Goal: Task Accomplishment & Management: Complete application form

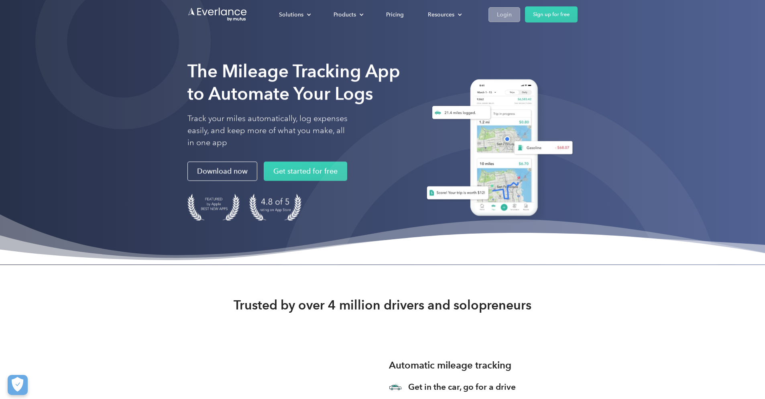
click at [502, 20] on link "Login" at bounding box center [505, 14] width 32 height 15
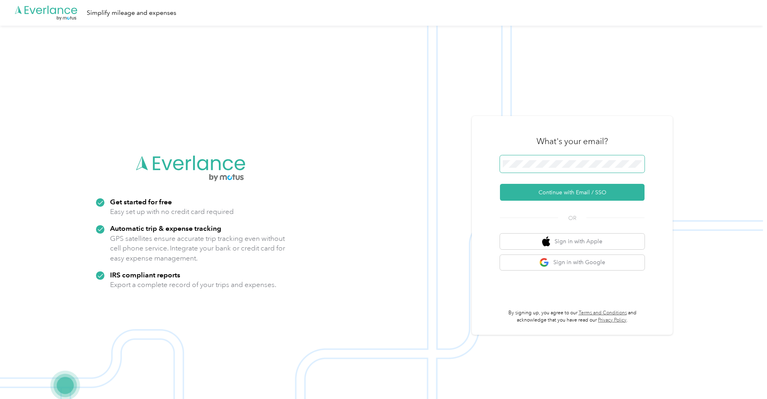
click at [575, 192] on button "Continue with Email / SSO" at bounding box center [572, 192] width 145 height 17
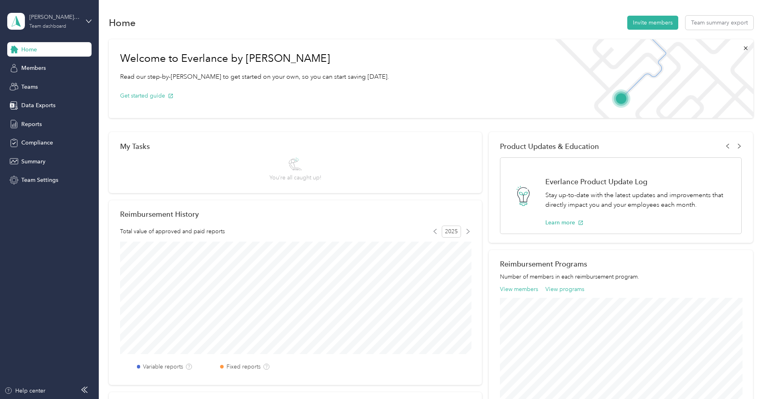
click at [51, 20] on div "[PERSON_NAME][EMAIL_ADDRESS][PERSON_NAME][DOMAIN_NAME]" at bounding box center [54, 17] width 50 height 8
click at [56, 85] on div "Personal dashboard" at bounding box center [39, 84] width 51 height 8
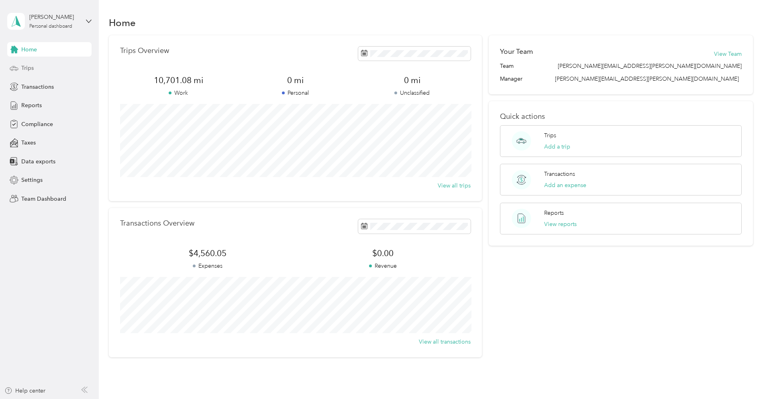
click at [29, 69] on span "Trips" at bounding box center [27, 68] width 12 height 8
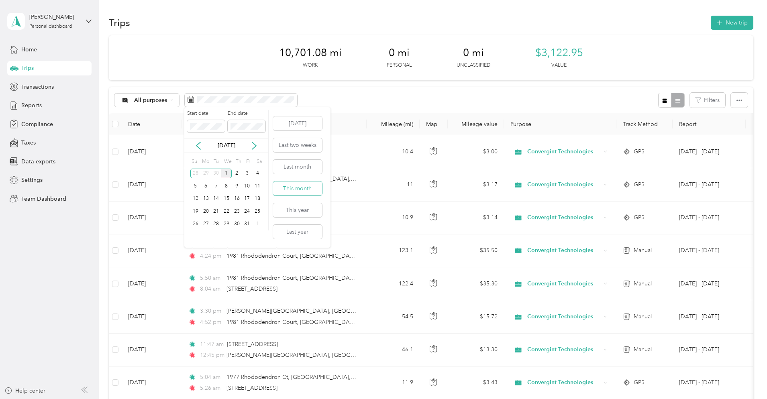
click at [306, 189] on button "This month" at bounding box center [297, 189] width 49 height 14
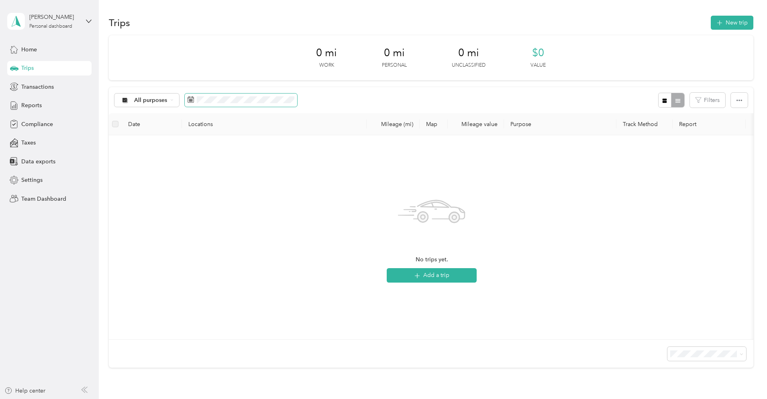
click at [222, 94] on span at bounding box center [241, 101] width 112 height 14
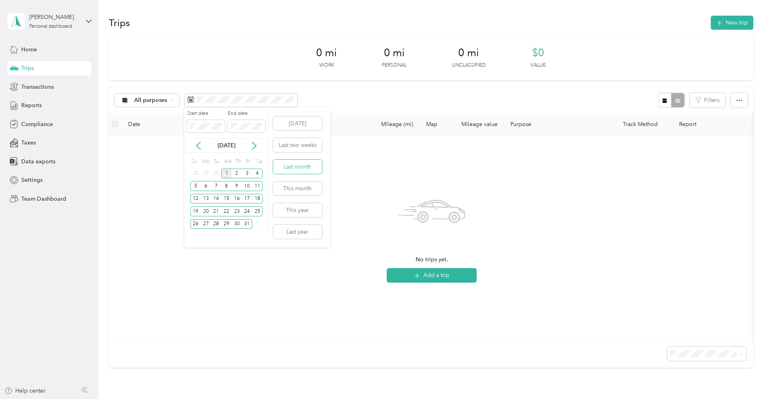
click at [302, 166] on button "Last month" at bounding box center [297, 167] width 49 height 14
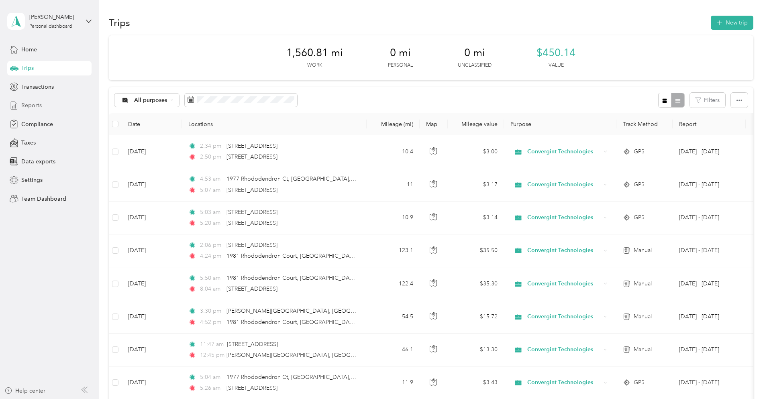
click at [37, 106] on span "Reports" at bounding box center [31, 105] width 20 height 8
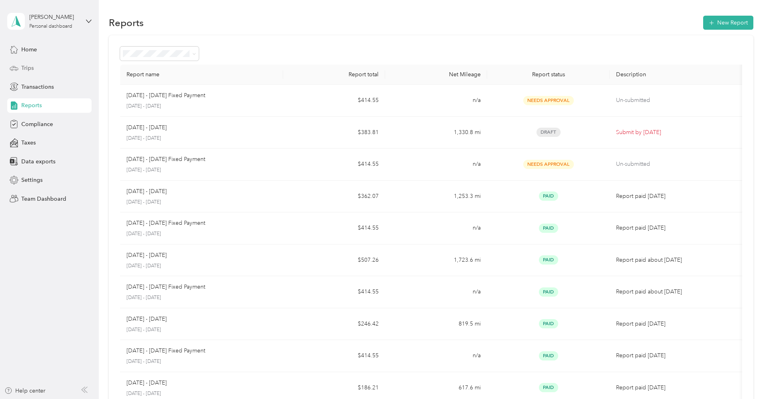
click at [27, 67] on span "Trips" at bounding box center [27, 68] width 12 height 8
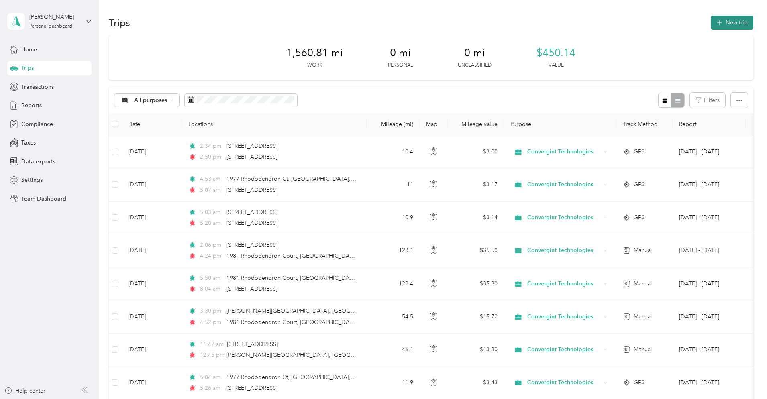
click at [728, 25] on button "New trip" at bounding box center [732, 23] width 43 height 14
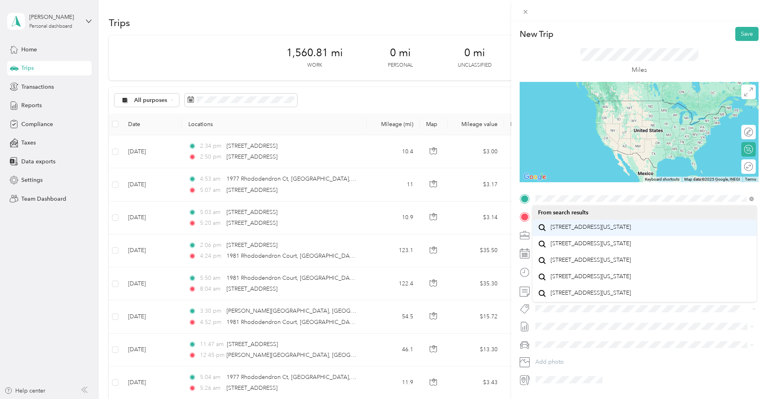
click at [590, 231] on span "[STREET_ADDRESS][US_STATE]" at bounding box center [591, 227] width 80 height 7
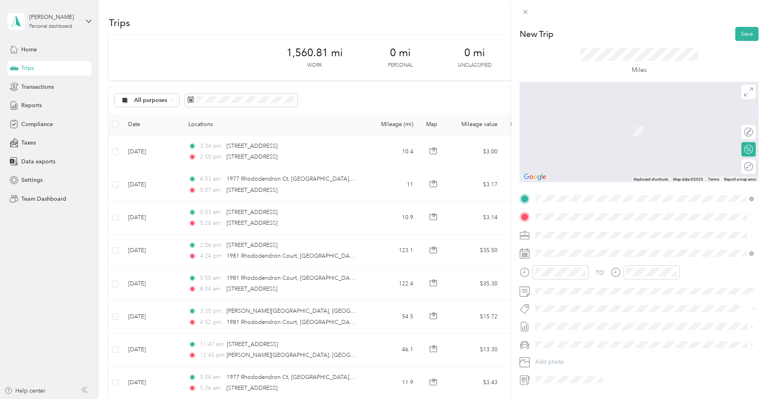
click at [606, 249] on span "[STREET_ADDRESS][US_STATE]" at bounding box center [591, 245] width 80 height 7
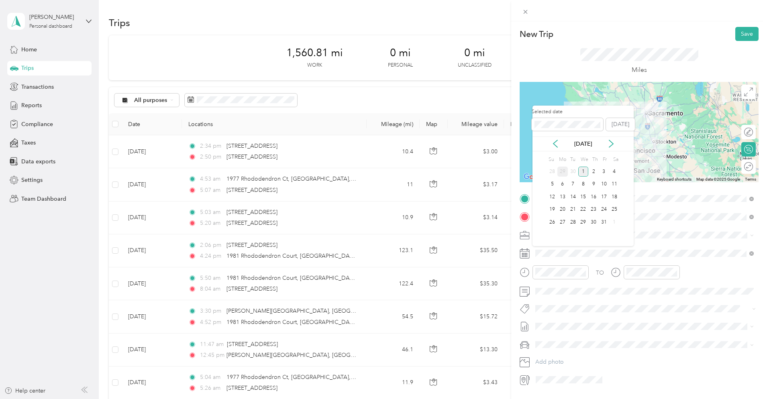
click at [562, 169] on div "29" at bounding box center [562, 172] width 10 height 10
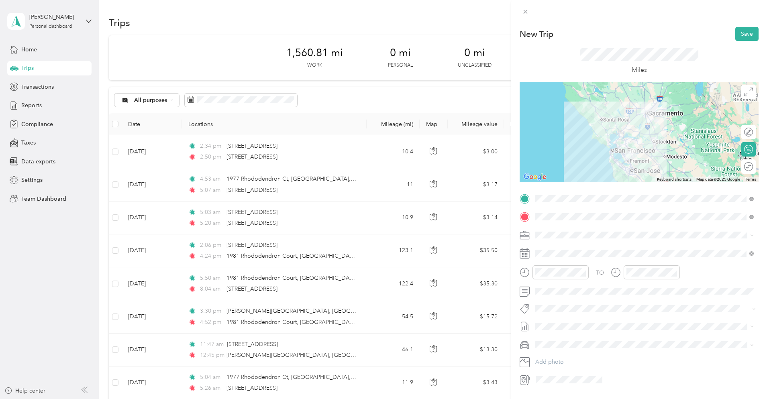
click at [616, 149] on div at bounding box center [639, 132] width 239 height 100
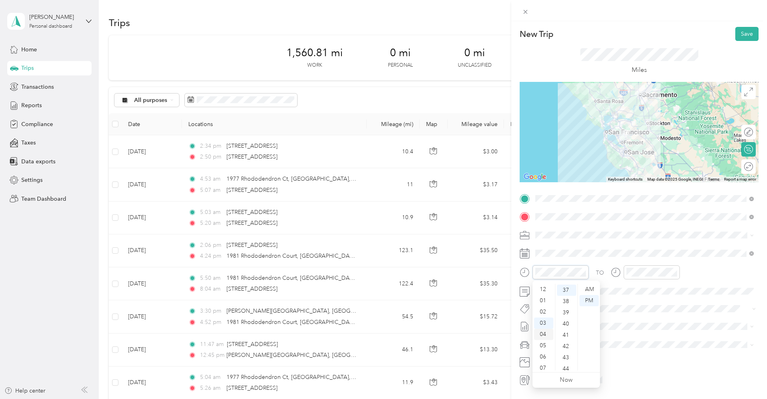
scroll to position [48, 0]
drag, startPoint x: 545, startPoint y: 365, endPoint x: 546, endPoint y: 361, distance: 4.2
click at [545, 364] on div "11" at bounding box center [543, 364] width 19 height 11
click at [563, 326] on div "40" at bounding box center [566, 323] width 19 height 11
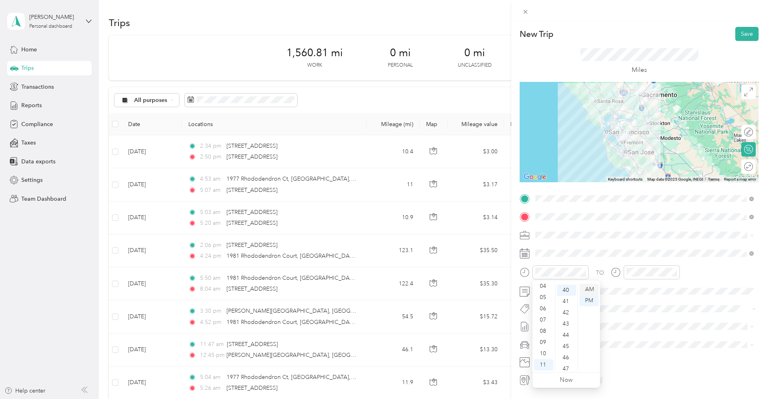
click at [593, 290] on div "AM" at bounding box center [589, 289] width 19 height 11
click at [634, 301] on div "01" at bounding box center [634, 300] width 19 height 11
click at [656, 356] on div "52" at bounding box center [657, 355] width 19 height 11
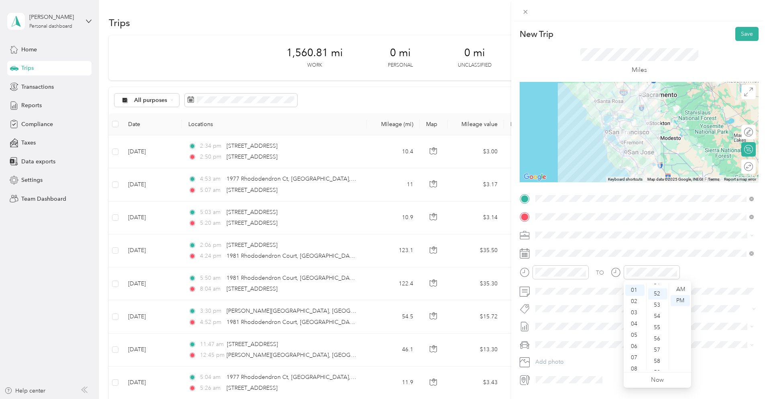
scroll to position [584, 0]
click at [574, 374] on div "Main Vehicle" at bounding box center [644, 373] width 213 height 8
click at [743, 32] on button "Save" at bounding box center [746, 34] width 23 height 14
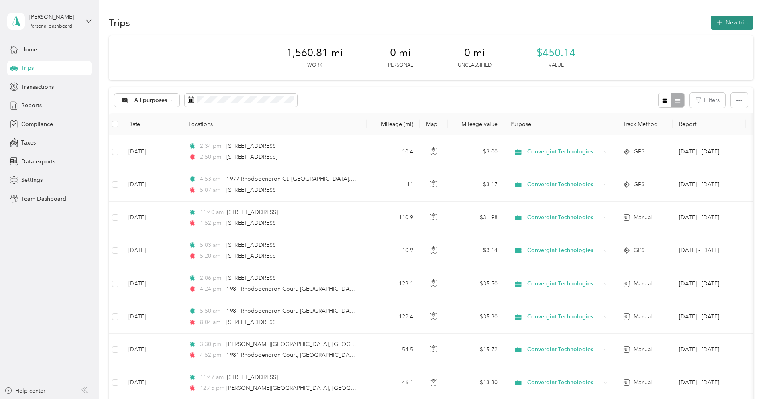
click at [729, 23] on button "New trip" at bounding box center [732, 23] width 43 height 14
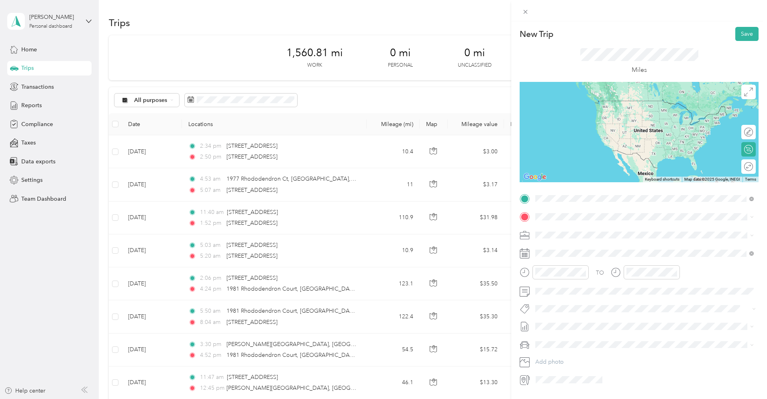
click at [609, 229] on span "[STREET_ADDRESS][US_STATE]" at bounding box center [591, 227] width 80 height 7
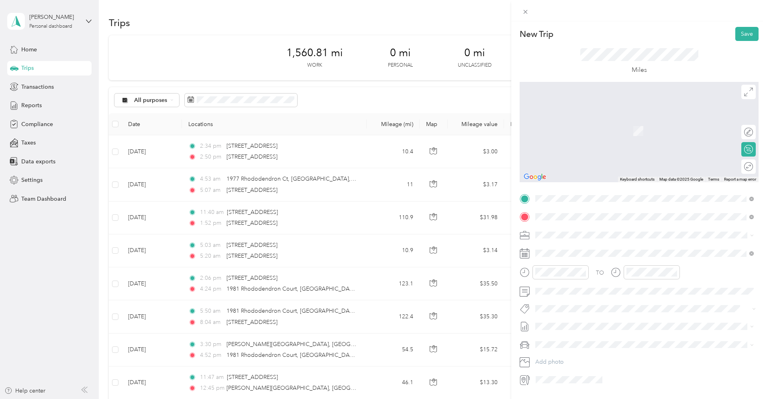
drag, startPoint x: 601, startPoint y: 220, endPoint x: 600, endPoint y: 250, distance: 29.7
click at [600, 250] on span "1981 Rhododendron Court [GEOGRAPHIC_DATA][US_STATE], [GEOGRAPHIC_DATA]" at bounding box center [625, 249] width 148 height 14
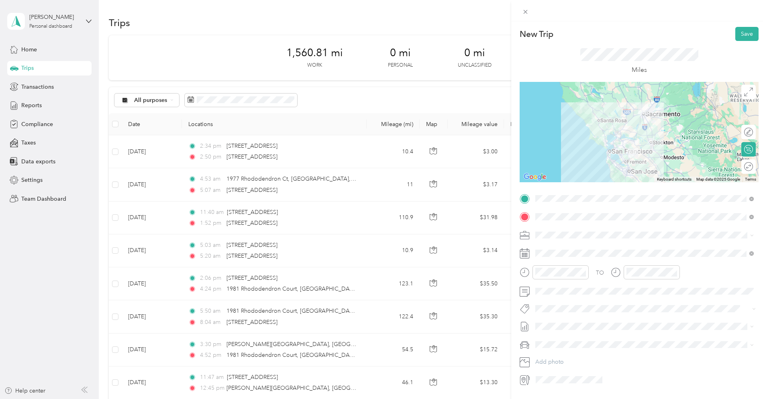
click at [619, 136] on div at bounding box center [639, 132] width 239 height 100
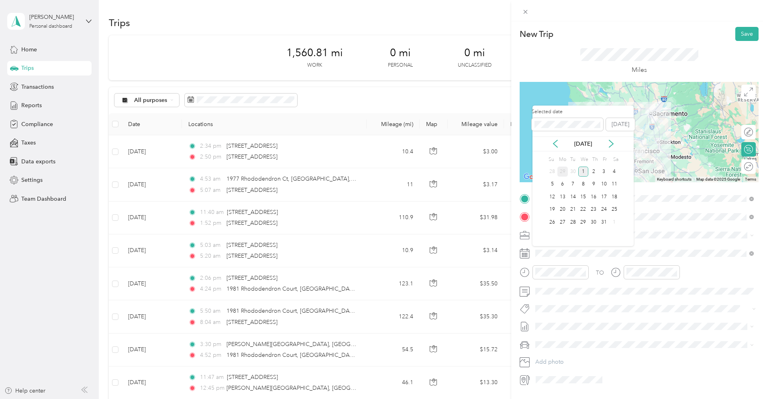
click at [560, 171] on div "29" at bounding box center [562, 172] width 10 height 10
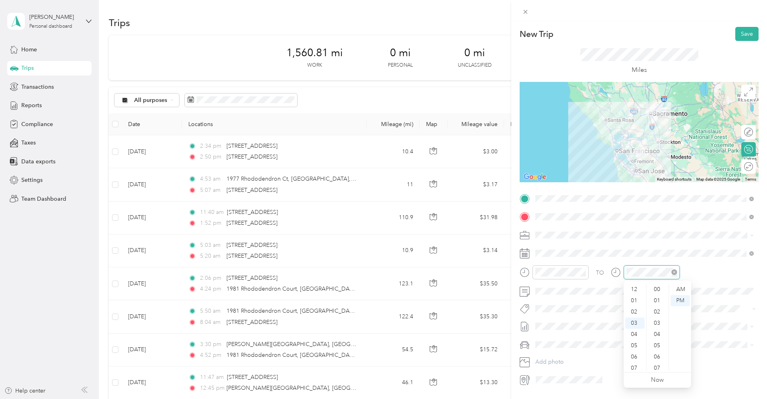
scroll to position [438, 0]
click at [635, 313] on div "05" at bounding box center [634, 312] width 19 height 11
click at [636, 308] on div "06" at bounding box center [634, 308] width 19 height 11
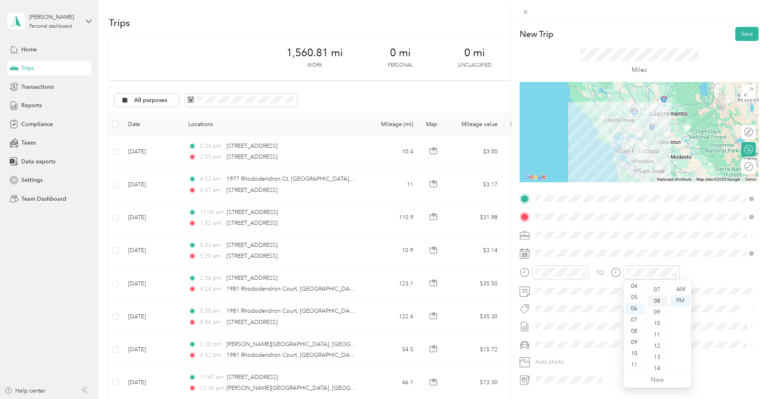
click at [658, 301] on div "08" at bounding box center [657, 301] width 19 height 11
click at [683, 300] on div "PM" at bounding box center [680, 300] width 19 height 11
drag, startPoint x: 575, startPoint y: 374, endPoint x: 581, endPoint y: 368, distance: 8.5
click at [575, 374] on div "Main Vehicle" at bounding box center [644, 373] width 213 height 8
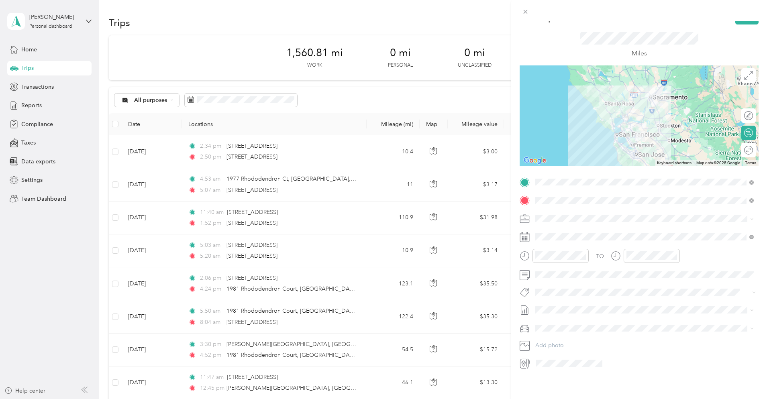
scroll to position [0, 0]
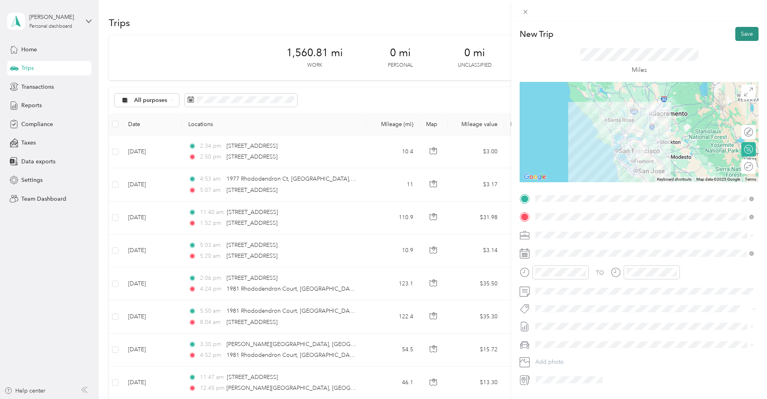
click at [745, 33] on button "Save" at bounding box center [746, 34] width 23 height 14
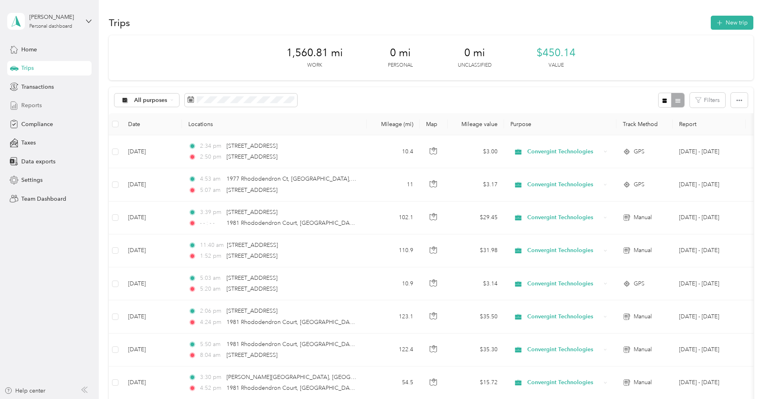
click at [34, 104] on span "Reports" at bounding box center [31, 105] width 20 height 8
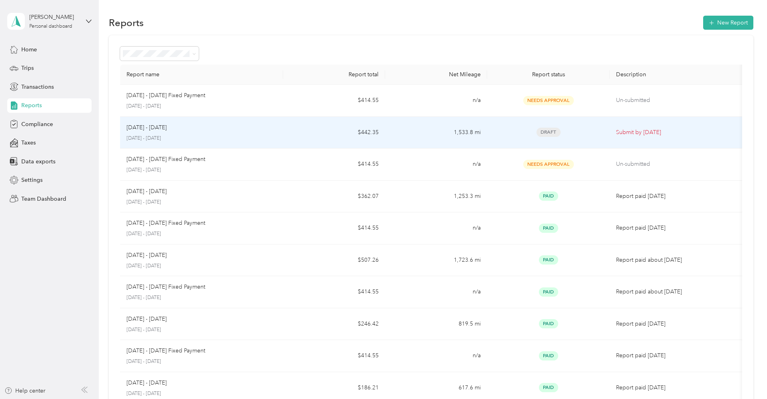
click at [412, 135] on td "1,533.8 mi" at bounding box center [436, 133] width 102 height 32
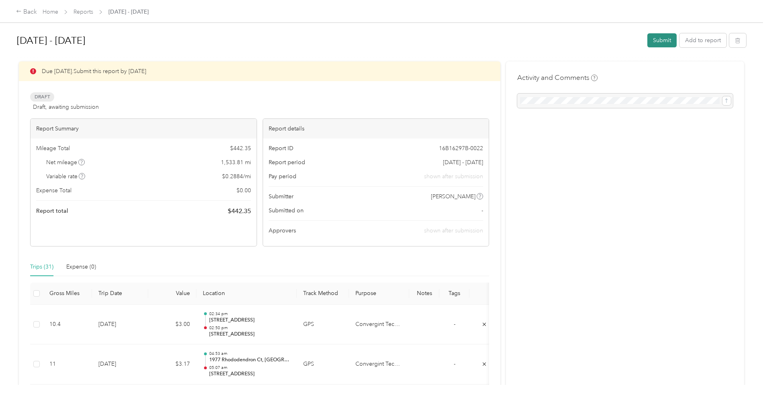
click at [659, 40] on button "Submit" at bounding box center [661, 40] width 29 height 14
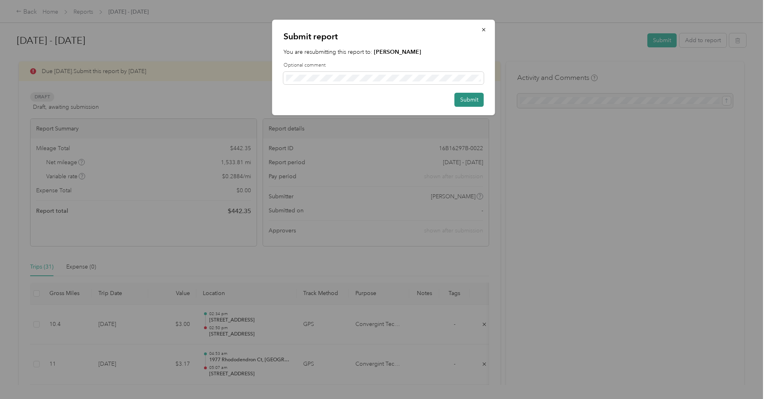
click at [465, 100] on button "Submit" at bounding box center [469, 100] width 29 height 14
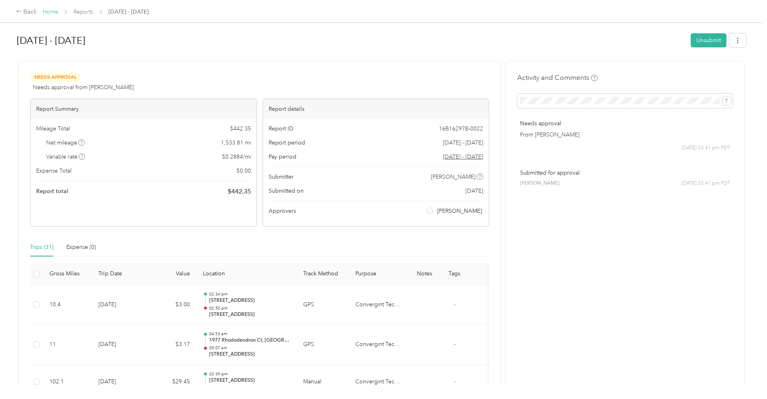
click at [48, 11] on link "Home" at bounding box center [51, 11] width 16 height 7
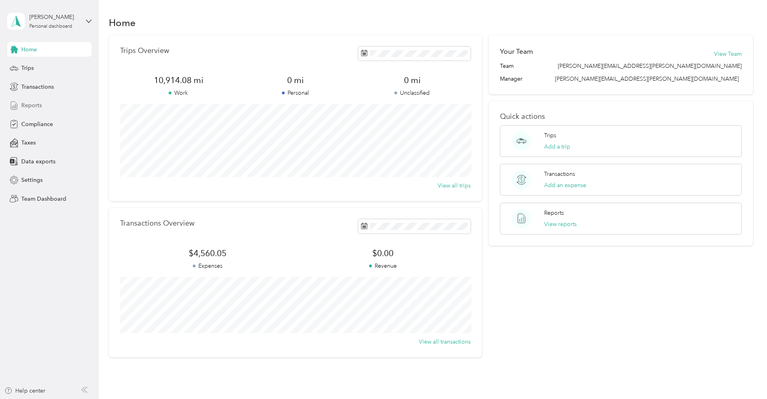
click at [33, 106] on span "Reports" at bounding box center [31, 105] width 20 height 8
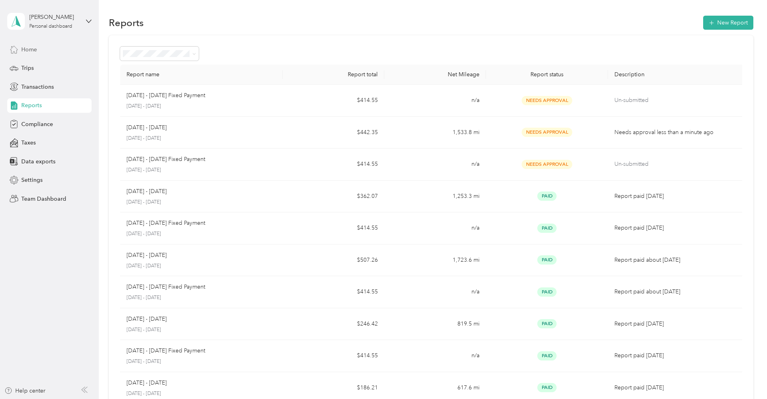
click at [31, 50] on span "Home" at bounding box center [29, 49] width 16 height 8
